Goal: Register for event/course

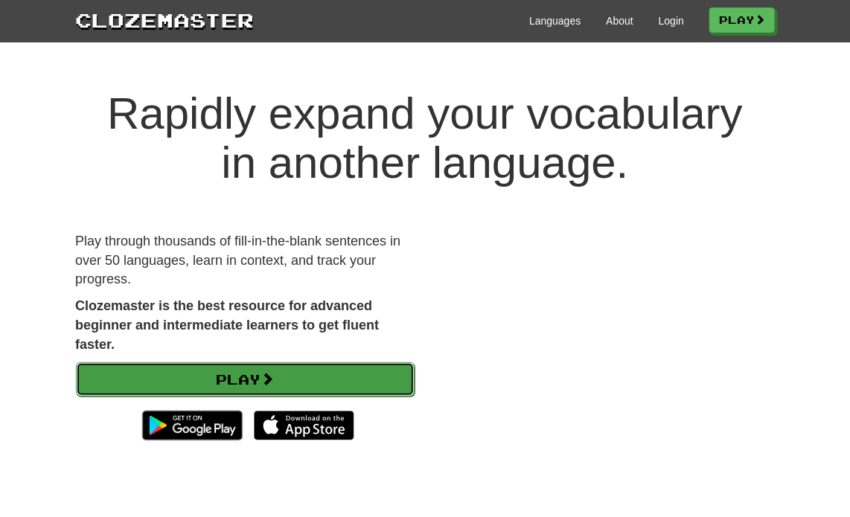
click at [220, 379] on link "Play" at bounding box center [245, 380] width 339 height 34
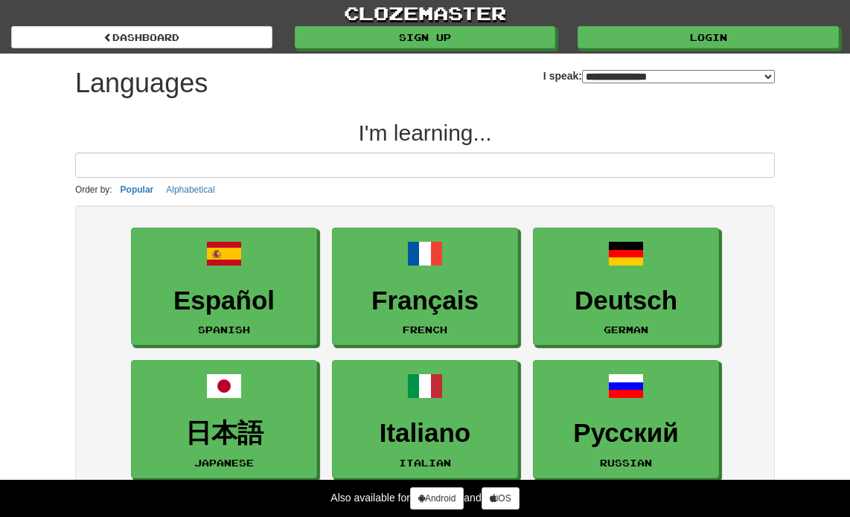
select select "*******"
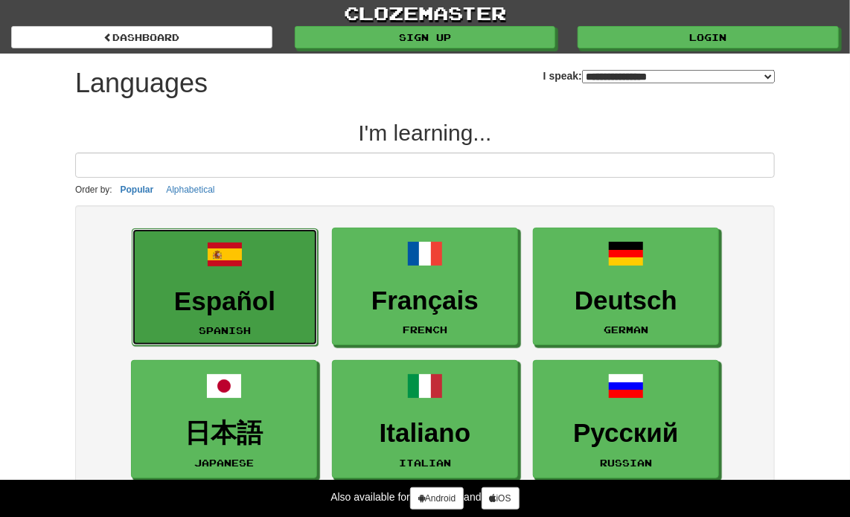
click at [283, 327] on link "Español Spanish" at bounding box center [225, 288] width 186 height 118
